Goal: Transaction & Acquisition: Download file/media

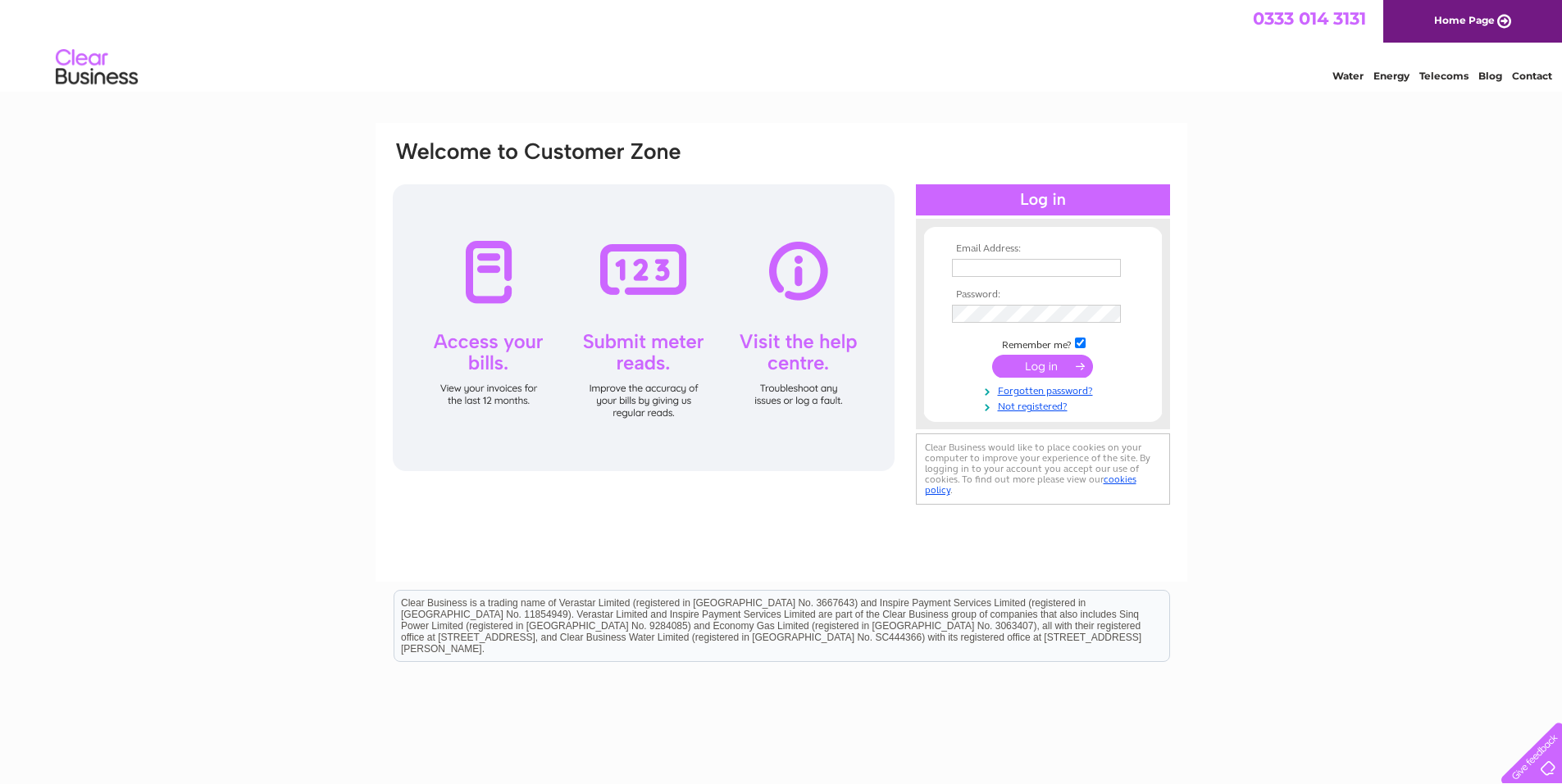
type input "[PERSON_NAME][EMAIL_ADDRESS][DOMAIN_NAME]"
click at [1030, 367] on input "submit" at bounding box center [1043, 366] width 101 height 23
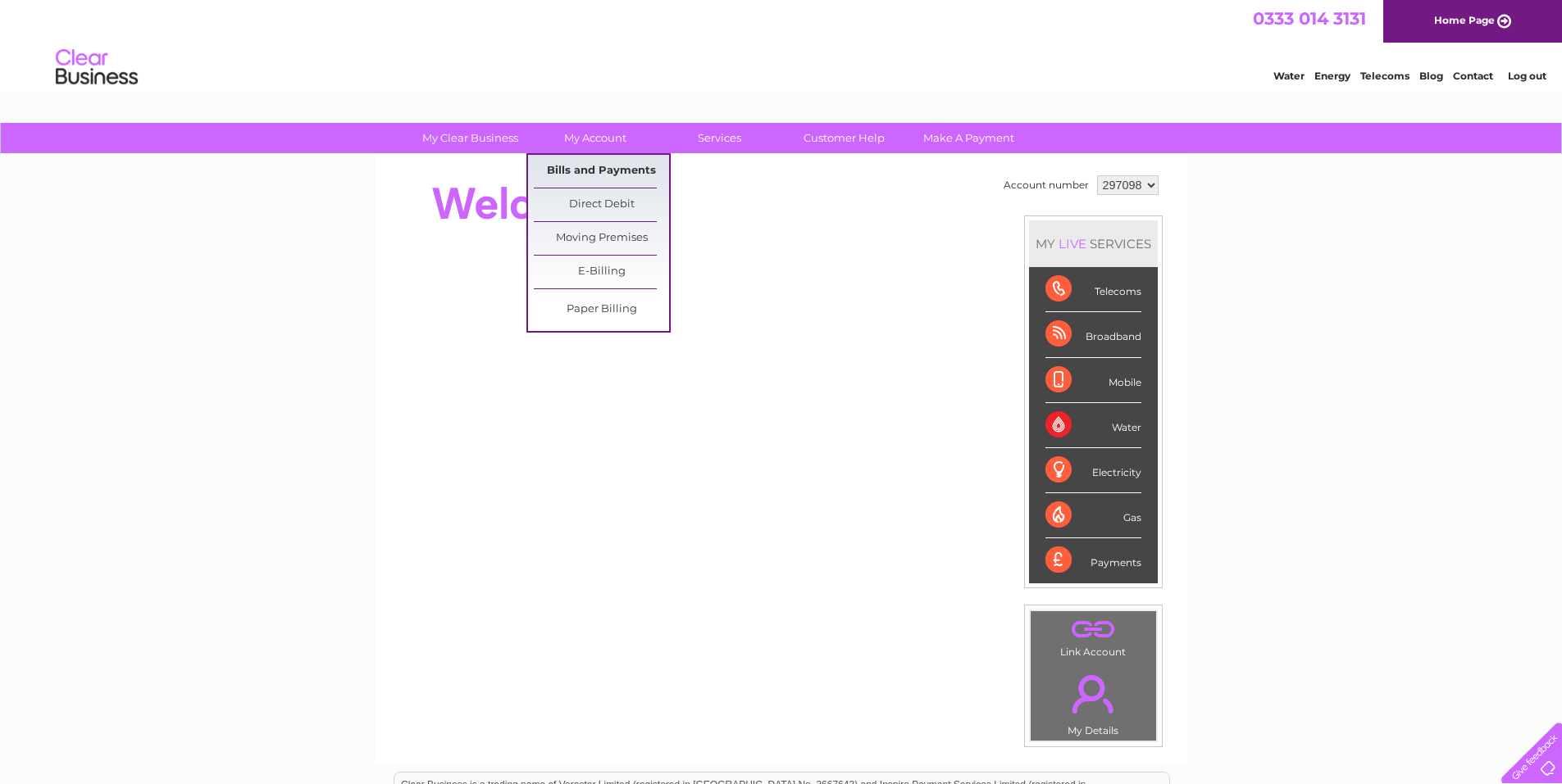
click at [580, 169] on link "Bills and Payments" at bounding box center [602, 171] width 135 height 33
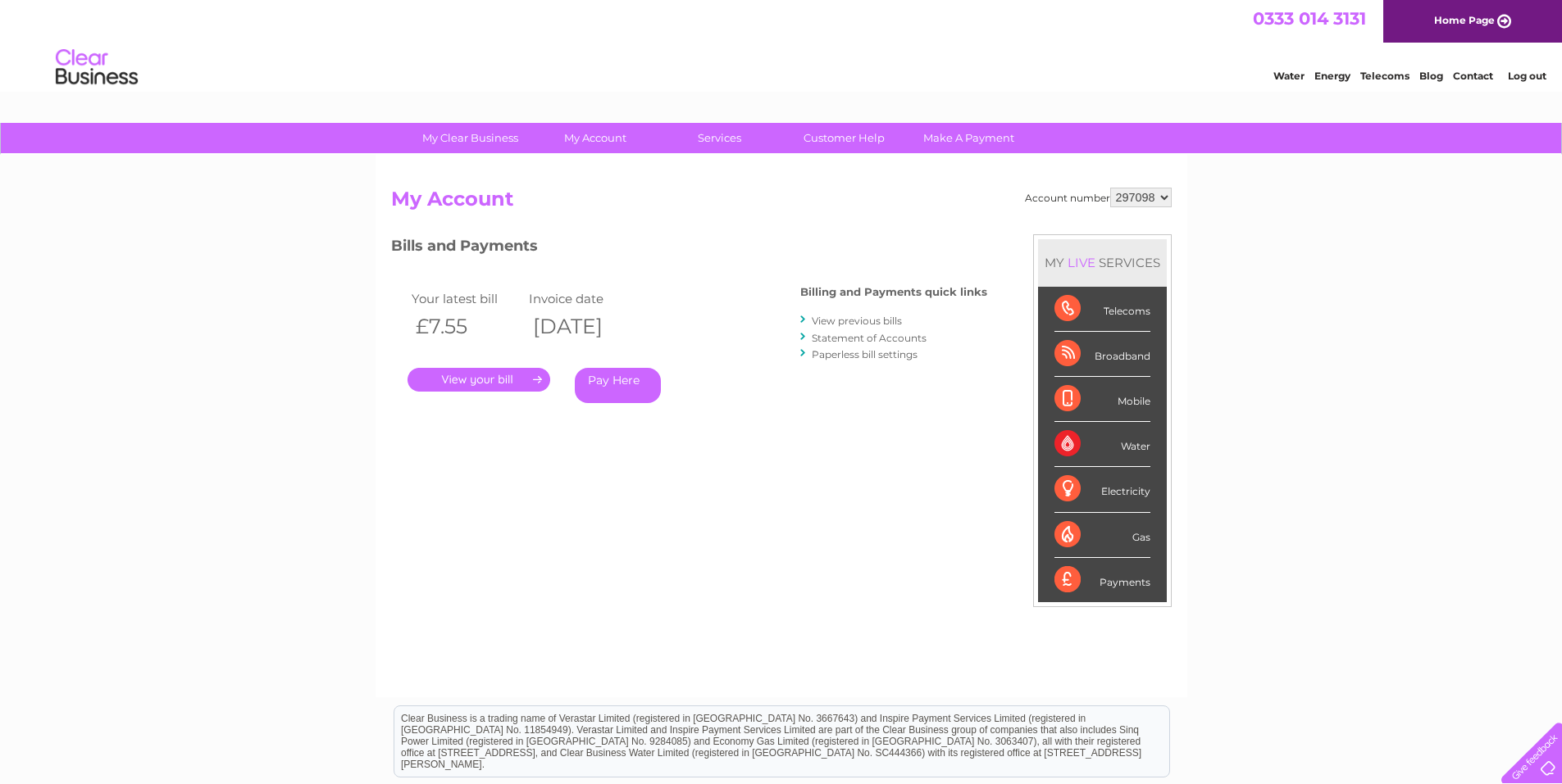
click at [521, 381] on link "." at bounding box center [479, 380] width 143 height 24
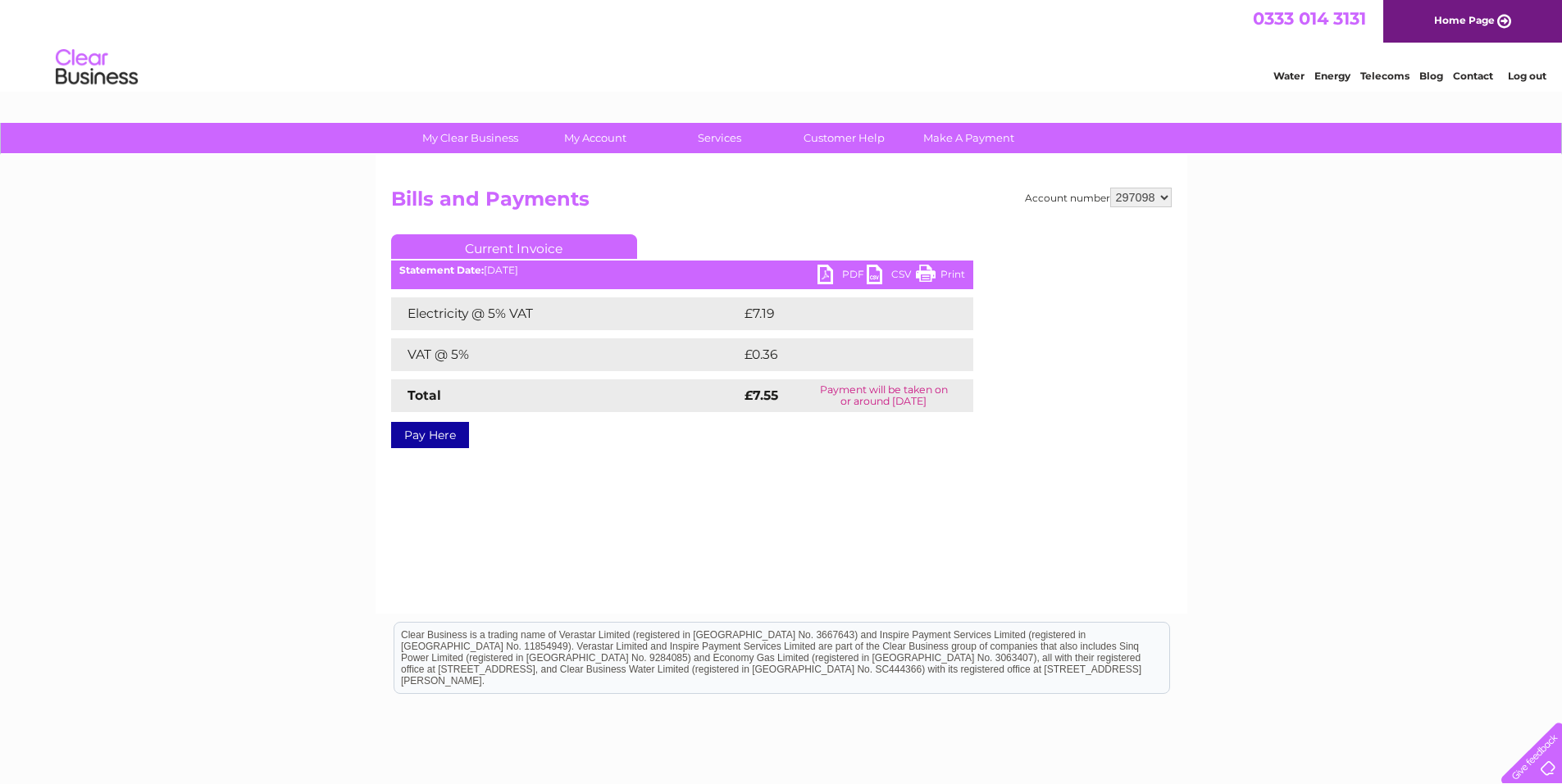
click at [820, 270] on link "PDF" at bounding box center [842, 277] width 50 height 24
